Goal: Register for event/course

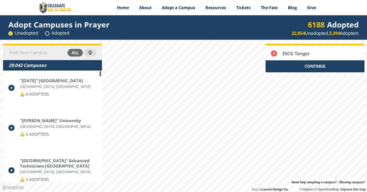
click at [322, 65] on div "CONTINUE" at bounding box center [314, 66] width 99 height 12
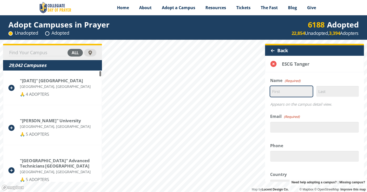
click at [301, 91] on input "First" at bounding box center [291, 91] width 43 height 11
type input "[PERSON_NAME]"
click at [349, 106] on div "Appears on the campus detail view." at bounding box center [314, 104] width 89 height 12
click at [338, 92] on input "Last" at bounding box center [337, 91] width 43 height 11
type input "H"
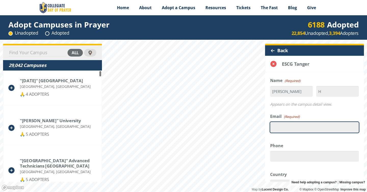
click at [303, 126] on input "Email (Required)" at bounding box center [314, 127] width 89 height 11
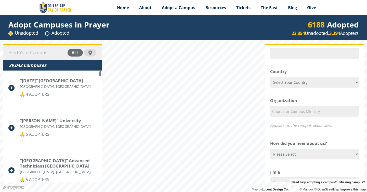
scroll to position [198, 0]
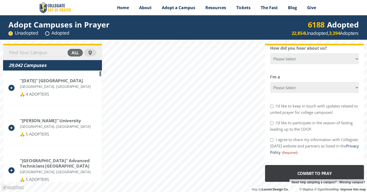
type input "[EMAIL_ADDRESS][DOMAIN_NAME]"
click at [317, 173] on input "Commit to Pray" at bounding box center [314, 173] width 99 height 17
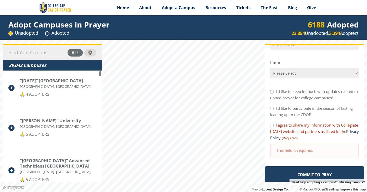
scroll to position [243, 0]
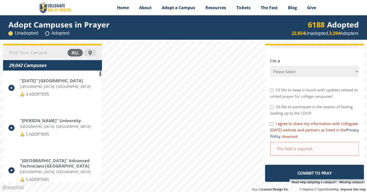
click at [273, 121] on div "I agree to share my information with Collegiate [DATE] website and partners as …" at bounding box center [314, 129] width 89 height 19
click at [272, 123] on input "I agree to share my information with Collegiate [DATE] website and partners as …" at bounding box center [271, 123] width 3 height 3
checkbox input "true"
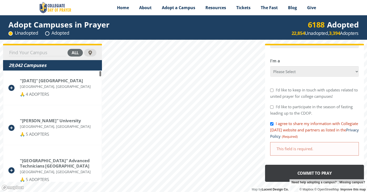
click at [326, 171] on input "Commit to Pray" at bounding box center [314, 173] width 99 height 17
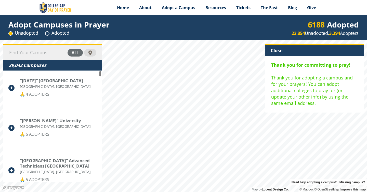
click at [280, 50] on div "Close" at bounding box center [314, 50] width 99 height 10
